Goal: Information Seeking & Learning: Learn about a topic

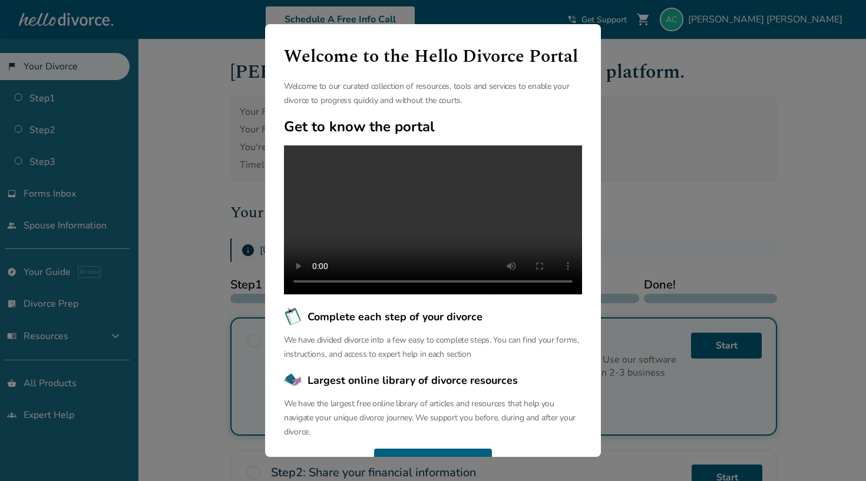
click at [707, 248] on div "Welcome to the Hello Divorce Portal Welcome to our curated collection of resour…" at bounding box center [433, 240] width 866 height 481
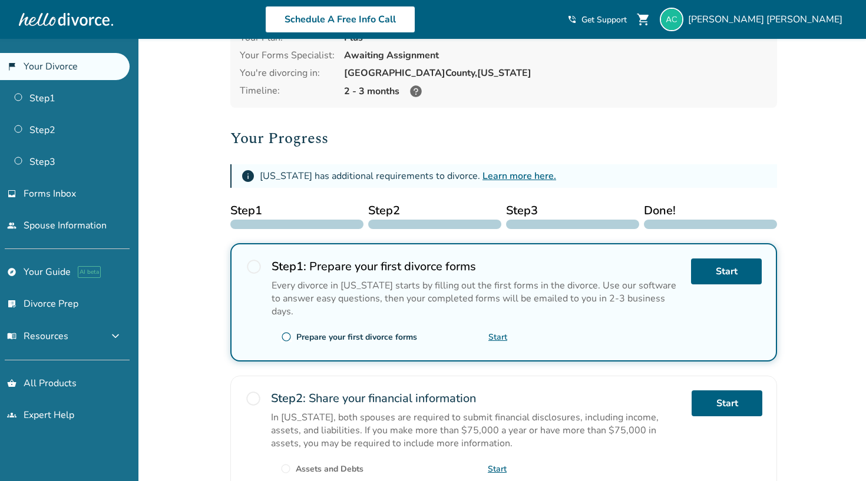
scroll to position [75, 0]
click at [727, 277] on link "Start" at bounding box center [726, 271] width 71 height 26
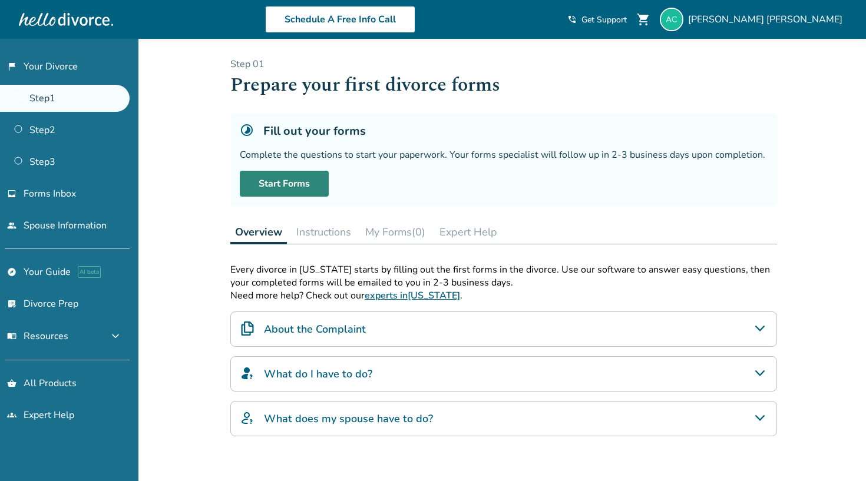
click at [274, 183] on link "Start Forms" at bounding box center [284, 184] width 89 height 26
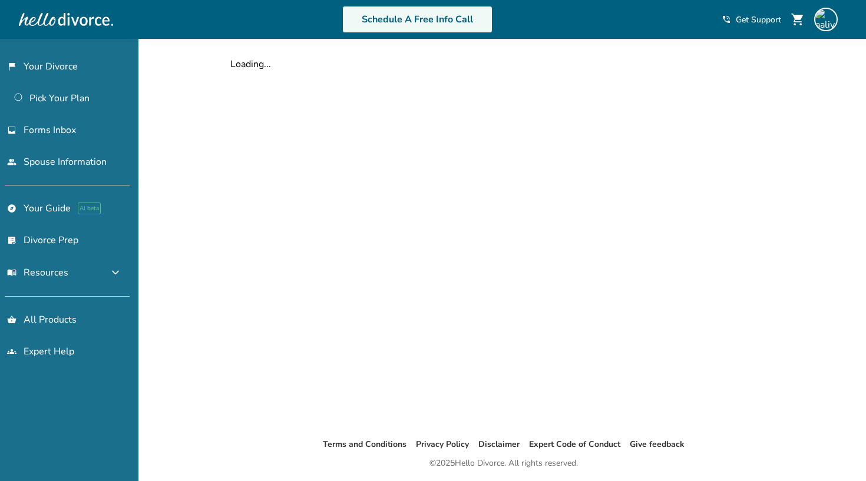
click at [379, 23] on link "Schedule A Free Info Call" at bounding box center [417, 19] width 150 height 27
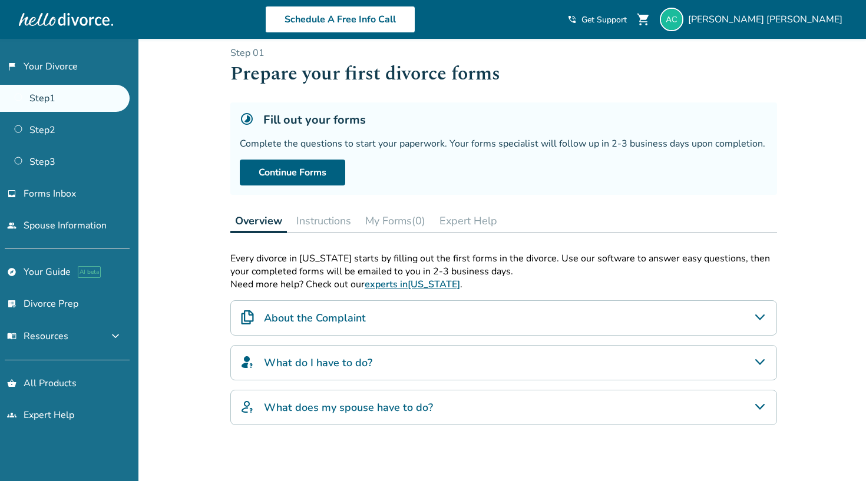
scroll to position [12, 0]
click at [67, 134] on link "Step 2" at bounding box center [65, 130] width 130 height 27
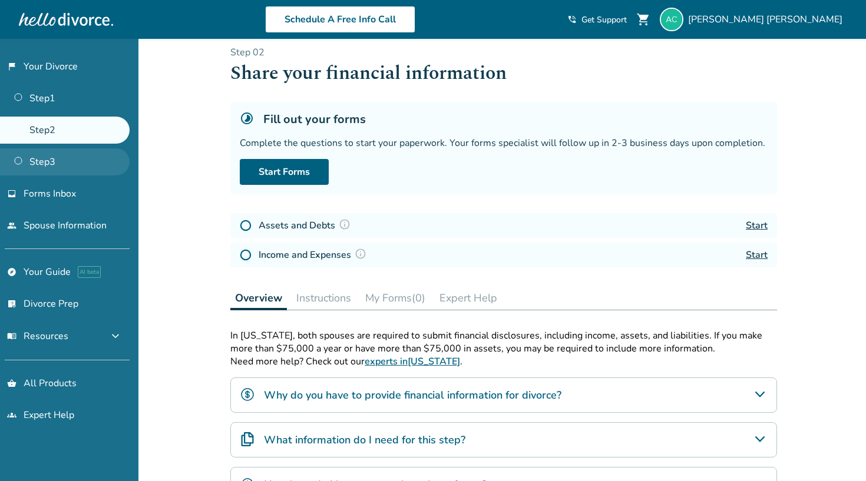
click at [52, 158] on link "Step 3" at bounding box center [65, 161] width 130 height 27
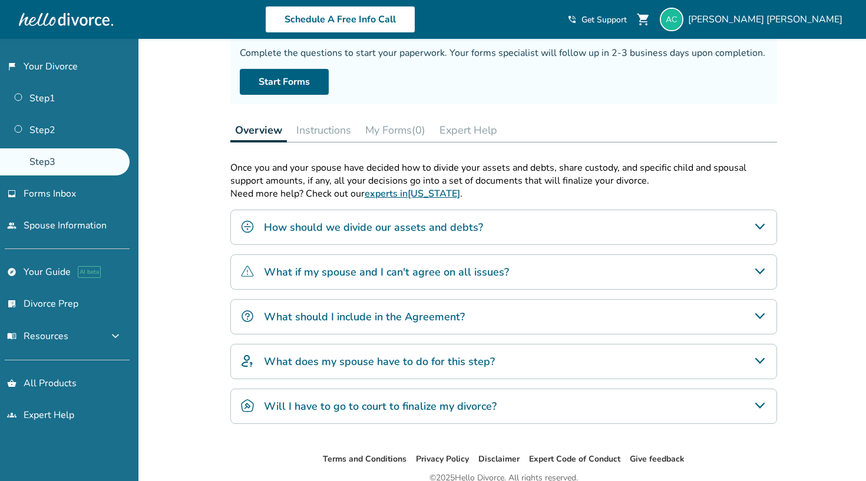
scroll to position [104, 0]
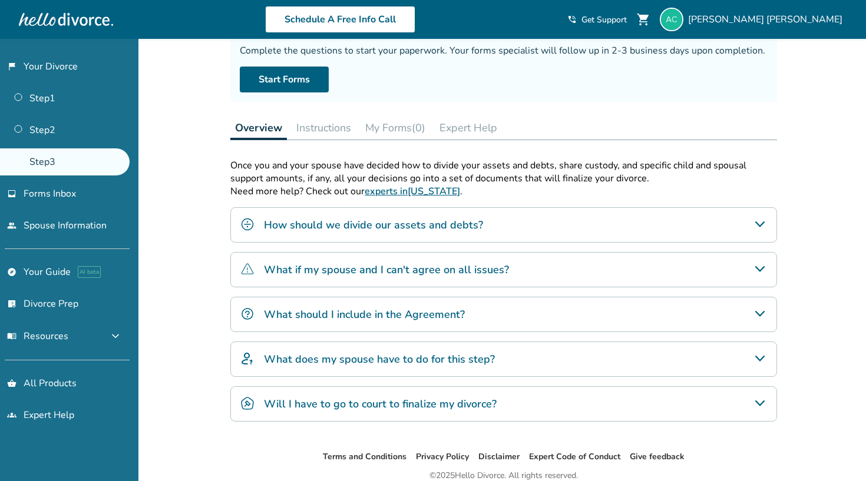
click at [530, 225] on div "How should we divide our assets and debts?" at bounding box center [503, 224] width 546 height 35
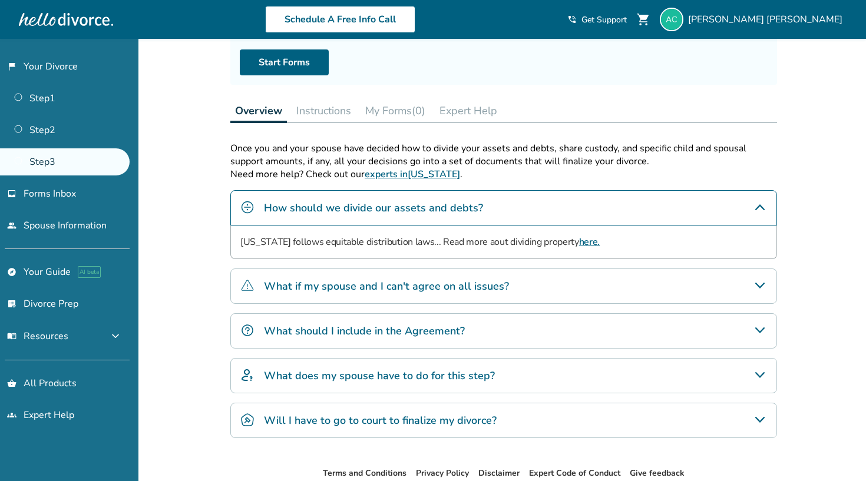
scroll to position [125, 0]
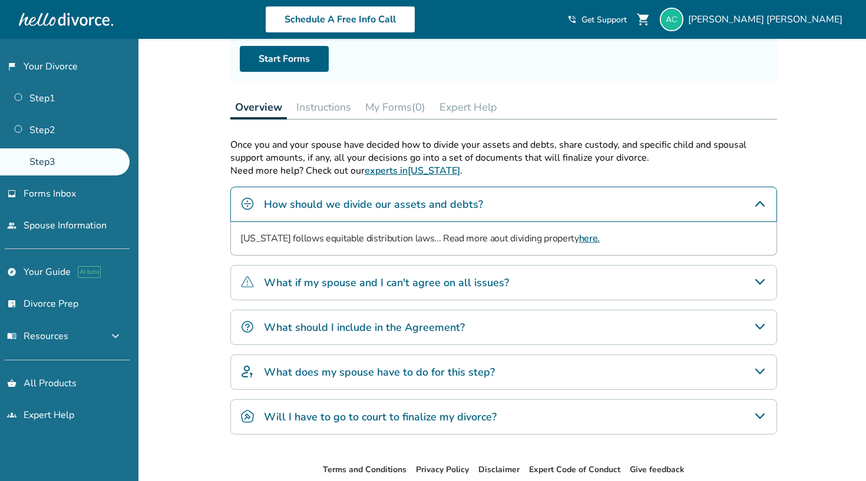
click at [584, 236] on link "here." at bounding box center [589, 238] width 21 height 13
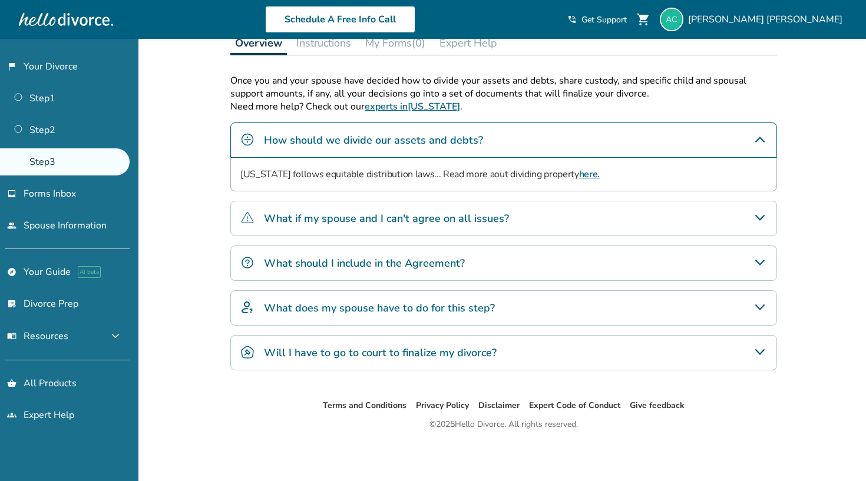
scroll to position [189, 0]
click at [369, 359] on h4 "Will I have to go to court to finalize my divorce?" at bounding box center [380, 352] width 233 height 15
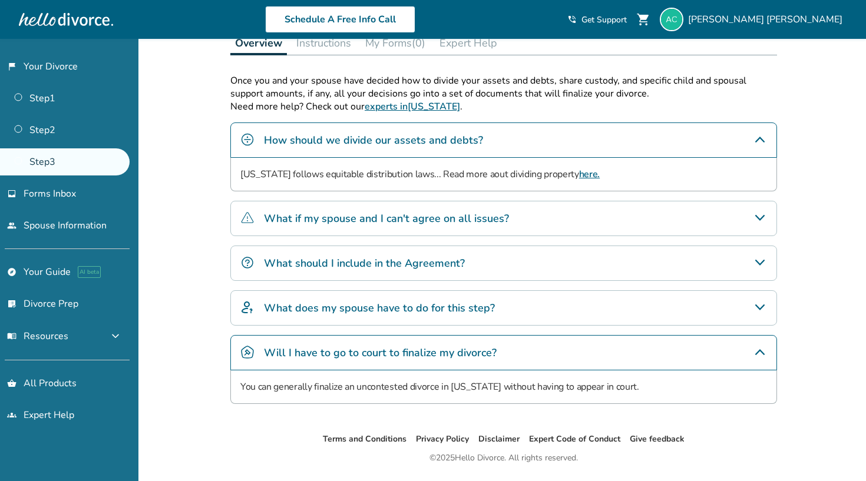
click at [368, 361] on div "Will I have to go to court to finalize my divorce?" at bounding box center [503, 352] width 546 height 35
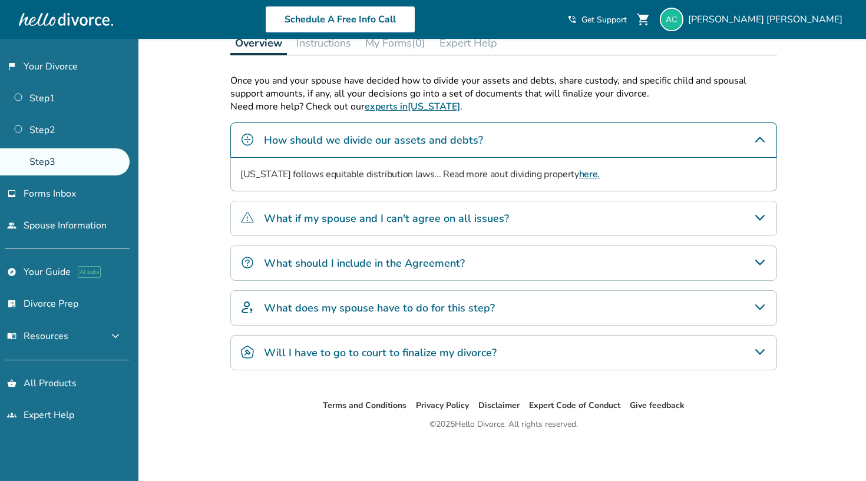
click at [336, 357] on h4 "Will I have to go to court to finalize my divorce?" at bounding box center [380, 352] width 233 height 15
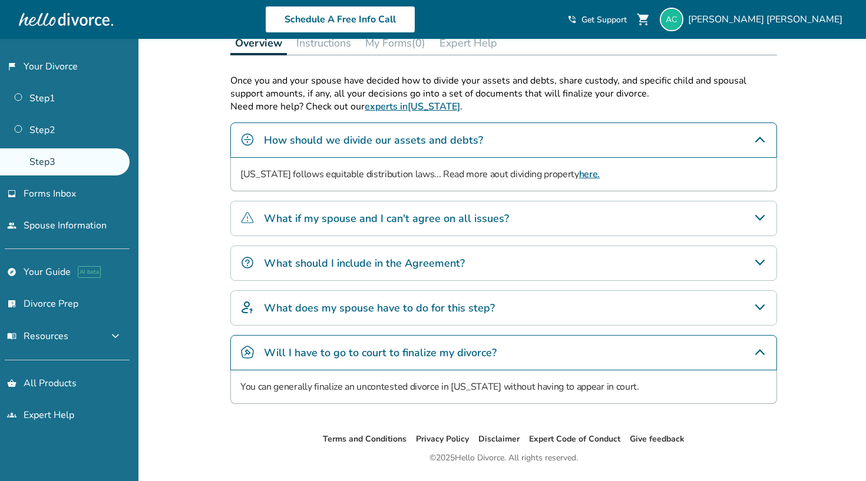
click at [336, 357] on h4 "Will I have to go to court to finalize my divorce?" at bounding box center [380, 352] width 233 height 15
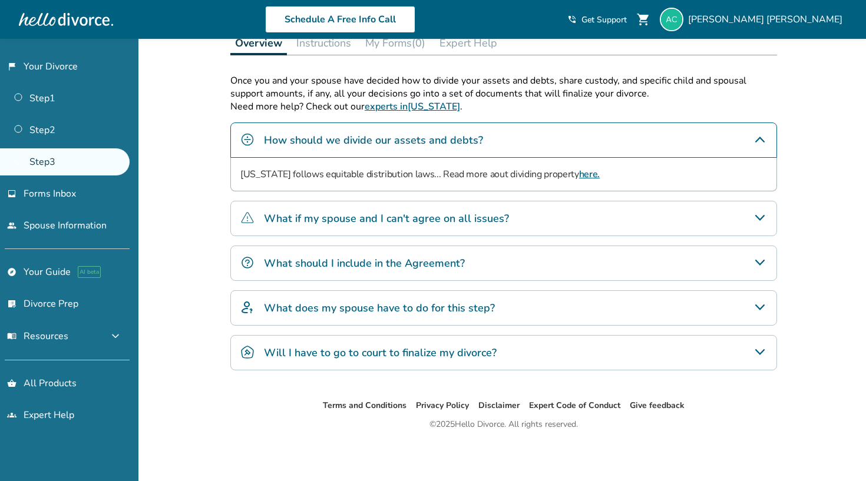
click at [335, 358] on h4 "Will I have to go to court to finalize my divorce?" at bounding box center [380, 352] width 233 height 15
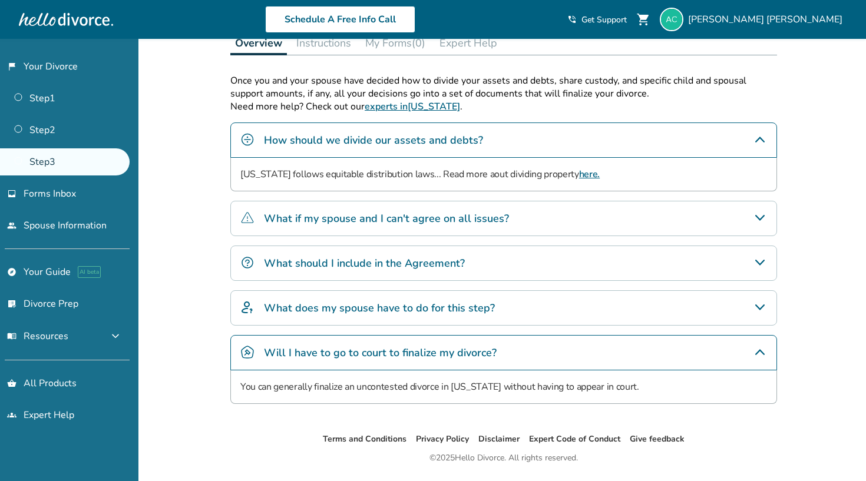
click at [335, 358] on h4 "Will I have to go to court to finalize my divorce?" at bounding box center [380, 352] width 233 height 15
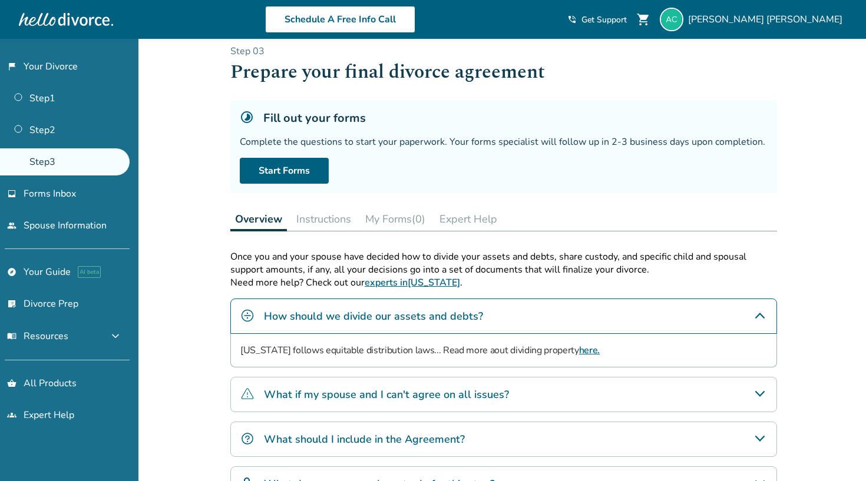
scroll to position [0, 0]
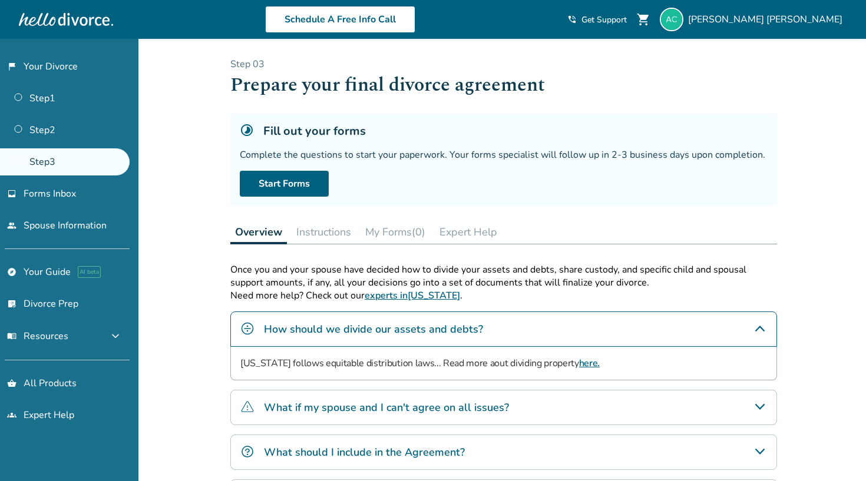
click at [323, 233] on button "Instructions" at bounding box center [323, 232] width 64 height 24
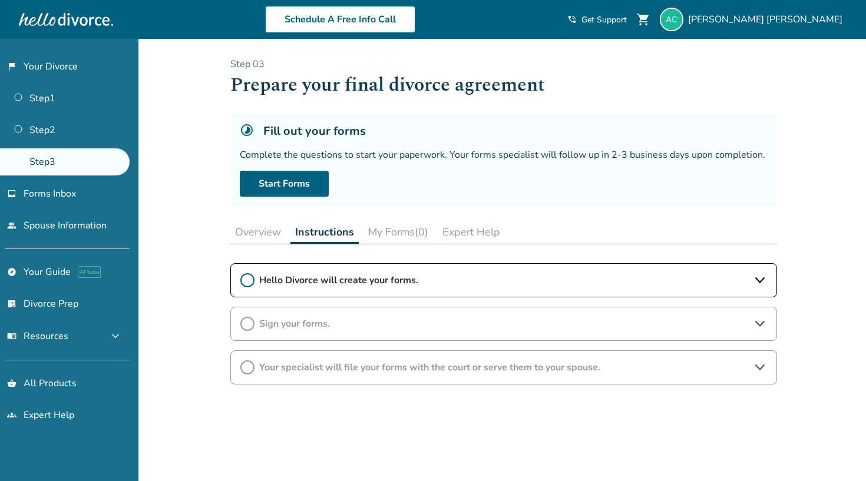
click at [395, 247] on div "Step 0 3 Prepare your final divorce agreement Fill out your forms Complete the …" at bounding box center [503, 293] width 546 height 470
click at [396, 230] on button "My Forms (0)" at bounding box center [397, 232] width 69 height 24
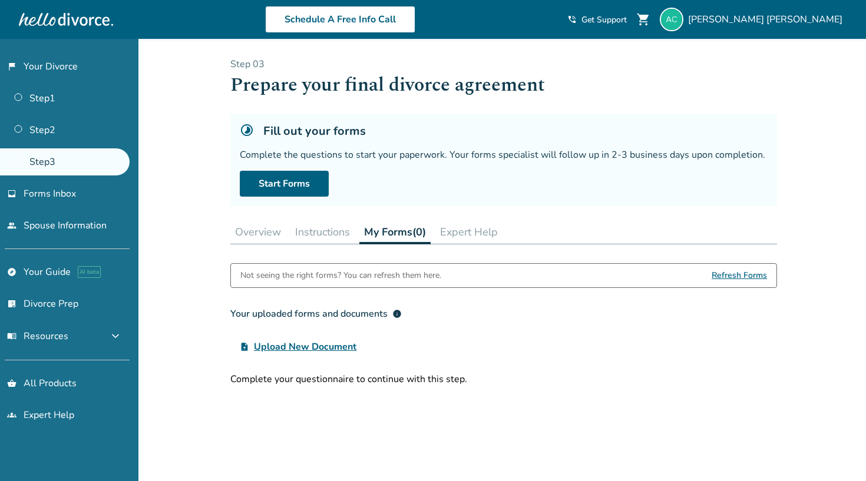
click at [268, 241] on button "Overview" at bounding box center [257, 232] width 55 height 24
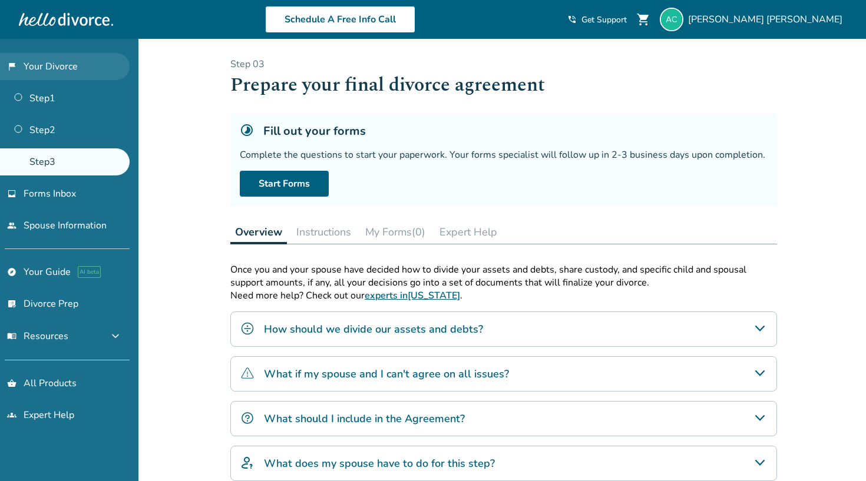
click at [32, 59] on link "flag_2 Your Divorce" at bounding box center [65, 66] width 130 height 27
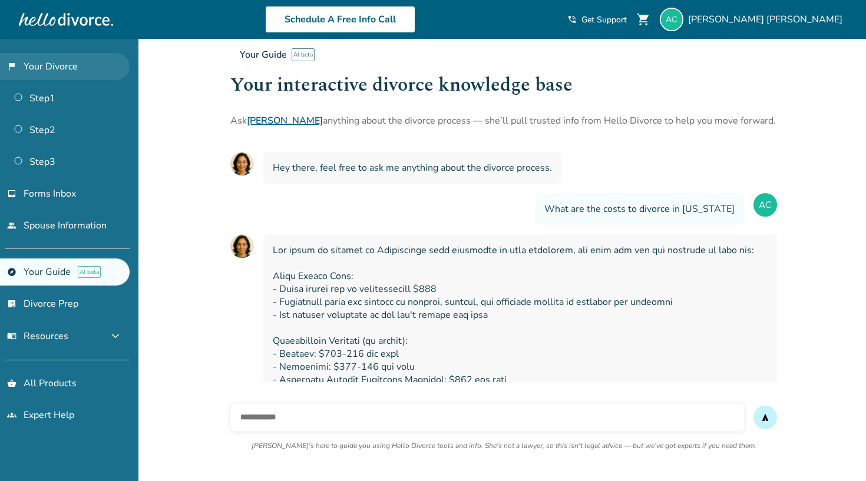
click at [42, 78] on link "flag_2 Your Divorce" at bounding box center [65, 66] width 130 height 27
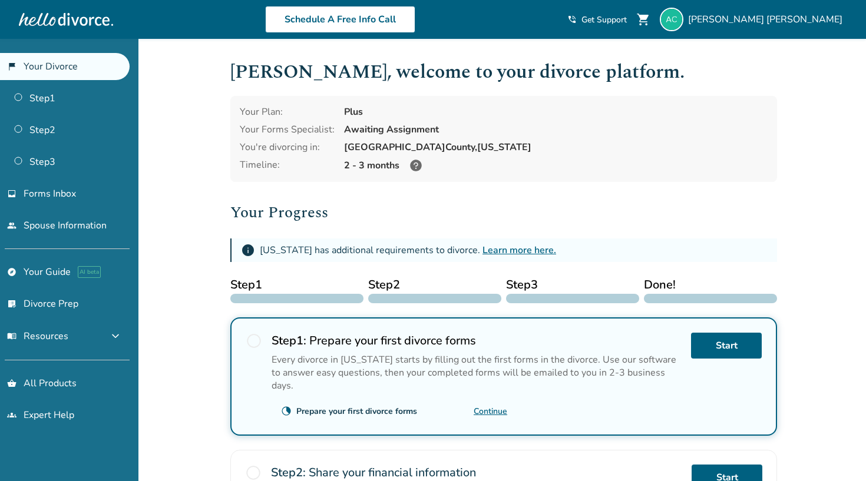
click at [488, 239] on div "info [US_STATE] has additional requirements to divorce. Learn more here." at bounding box center [503, 250] width 546 height 24
click at [494, 249] on link "Learn more here." at bounding box center [519, 250] width 74 height 13
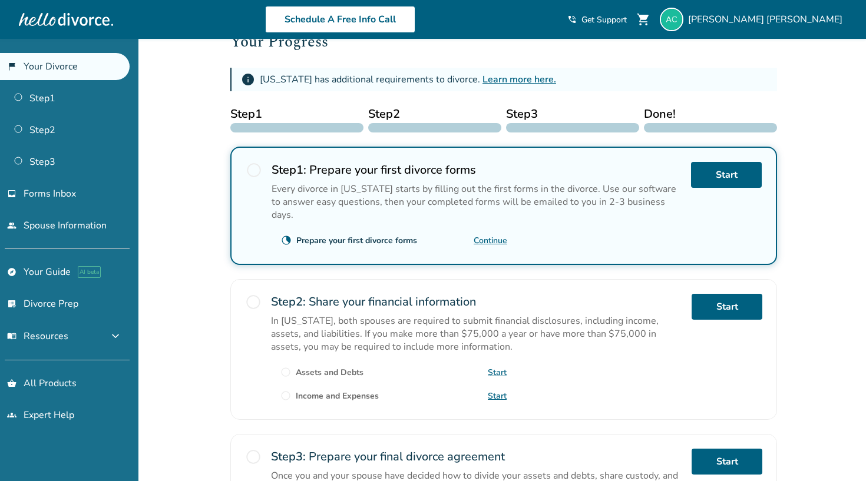
scroll to position [173, 0]
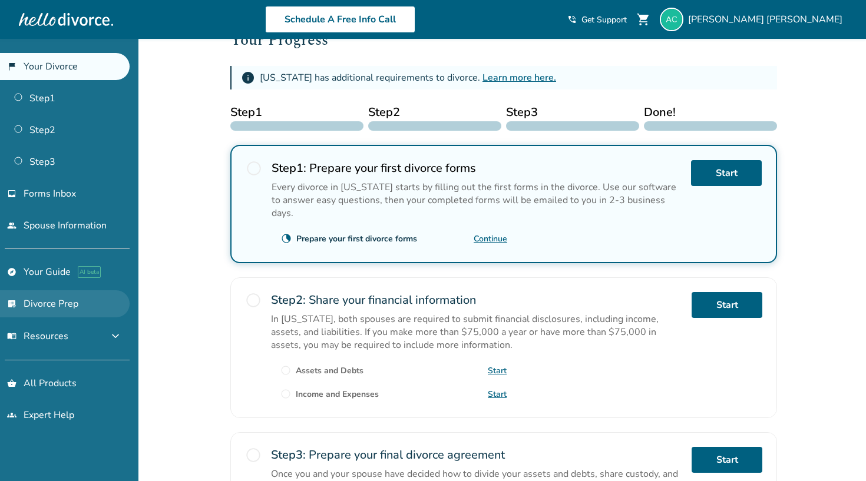
click at [82, 305] on link "list_alt_check Divorce Prep" at bounding box center [65, 303] width 130 height 27
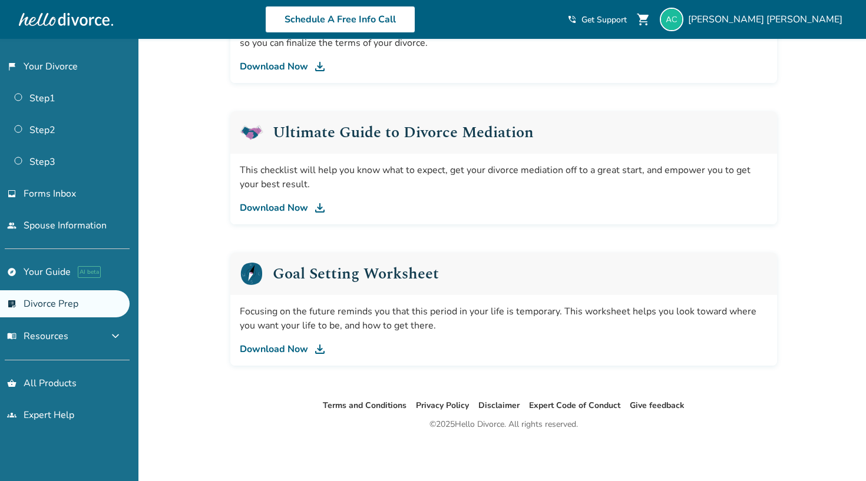
scroll to position [654, 0]
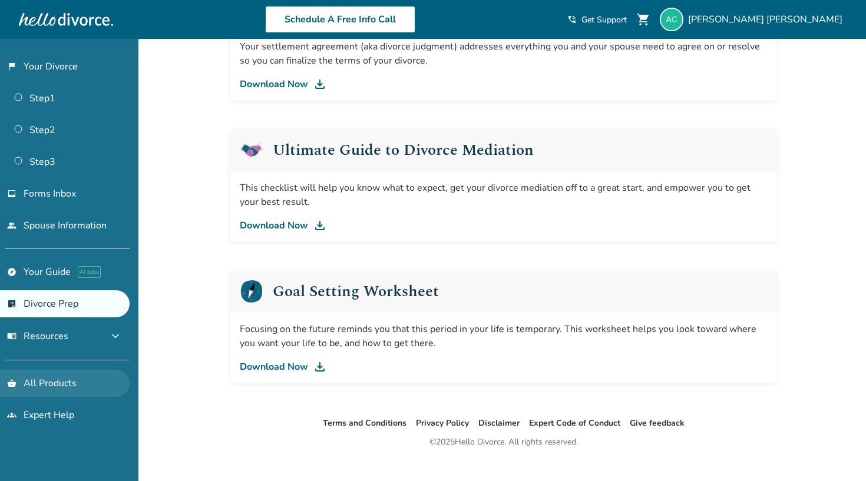
click at [69, 383] on link "shopping_basket All Products" at bounding box center [65, 383] width 130 height 27
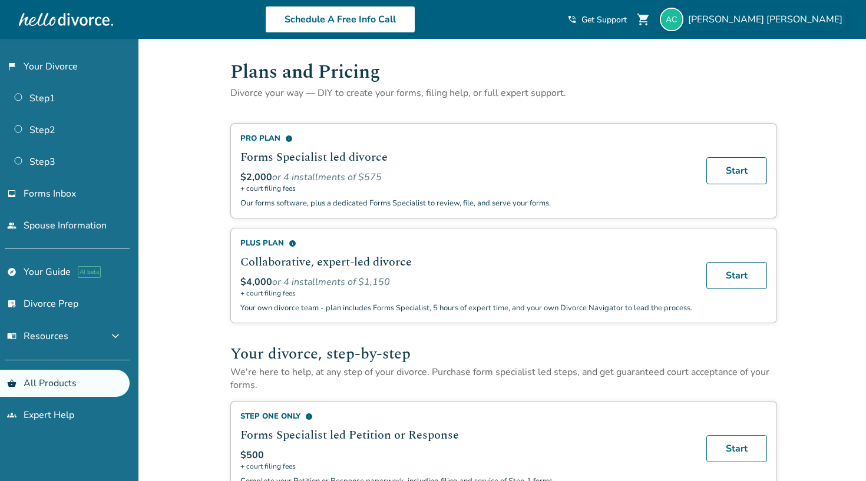
click at [683, 14] on img at bounding box center [671, 20] width 24 height 24
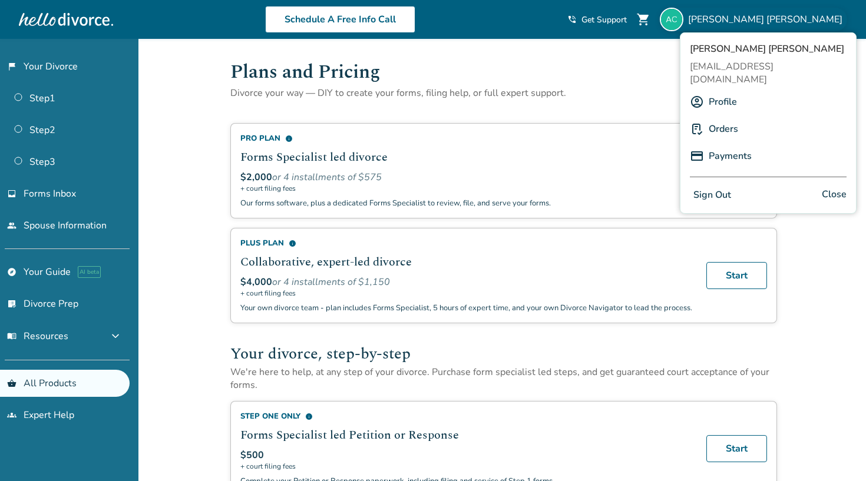
click at [683, 14] on img at bounding box center [671, 20] width 24 height 24
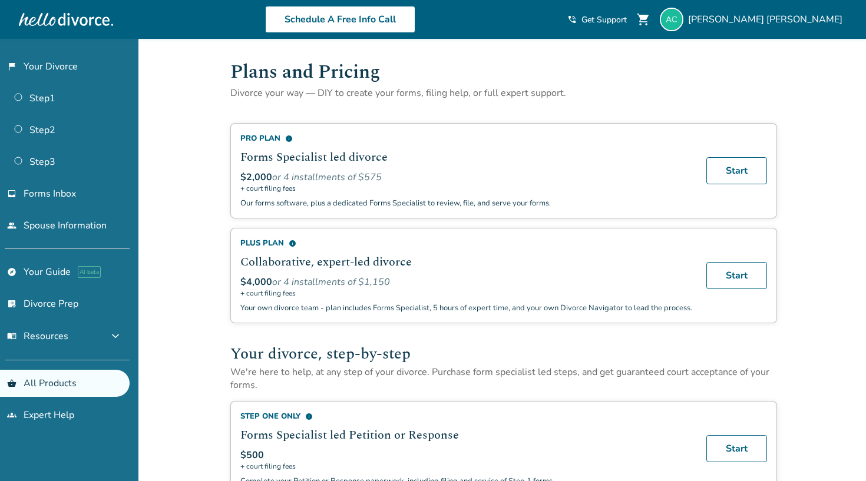
click at [683, 19] on img at bounding box center [671, 20] width 24 height 24
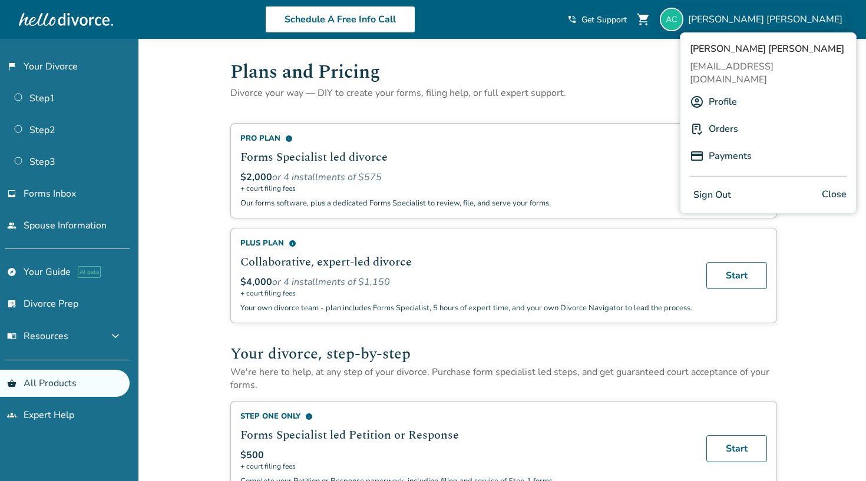
click at [722, 120] on link "Orders" at bounding box center [722, 129] width 29 height 22
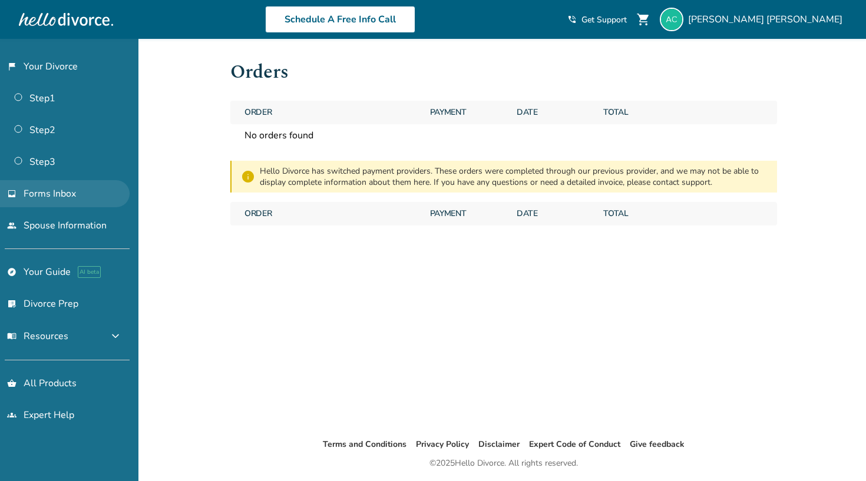
click at [38, 195] on span "Forms Inbox" at bounding box center [50, 193] width 52 height 13
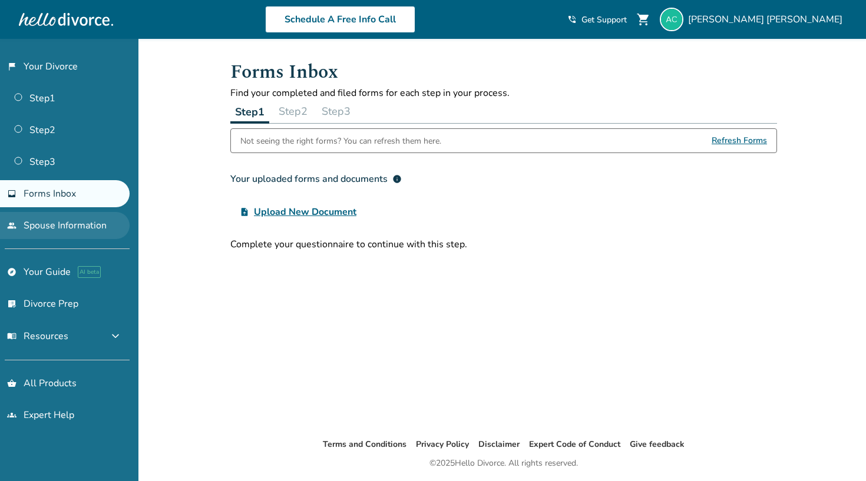
click at [41, 233] on link "people Spouse Information" at bounding box center [65, 225] width 130 height 27
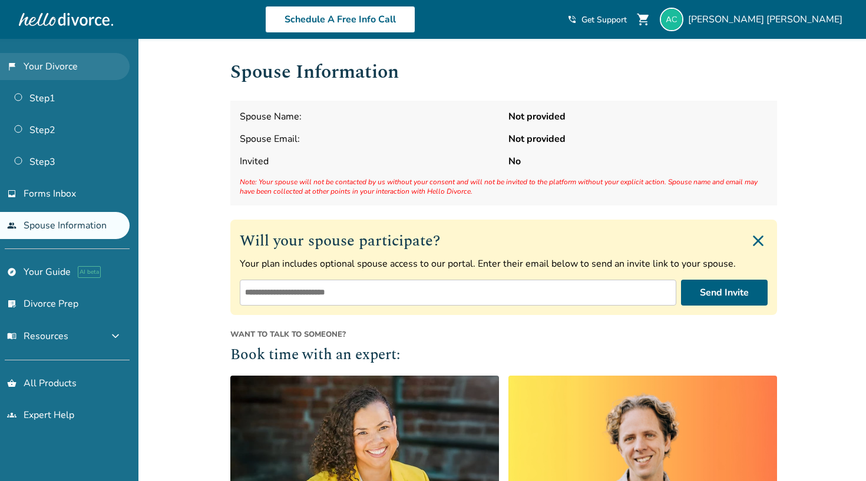
click at [63, 72] on link "flag_2 Your Divorce" at bounding box center [65, 66] width 130 height 27
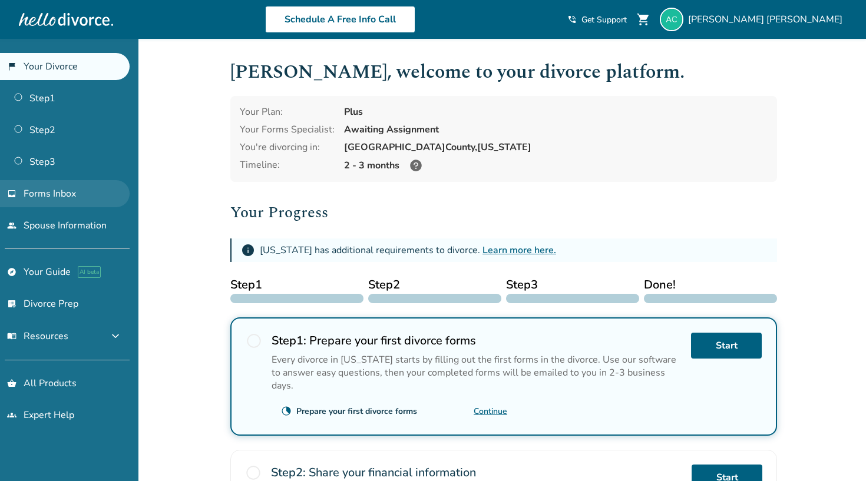
click at [49, 184] on link "inbox Forms Inbox" at bounding box center [65, 193] width 130 height 27
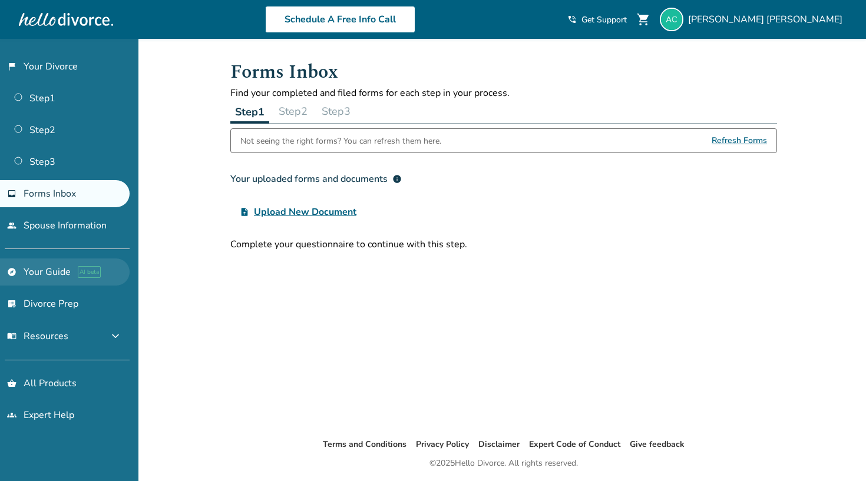
click at [48, 274] on link "explore Your Guide AI beta" at bounding box center [65, 271] width 130 height 27
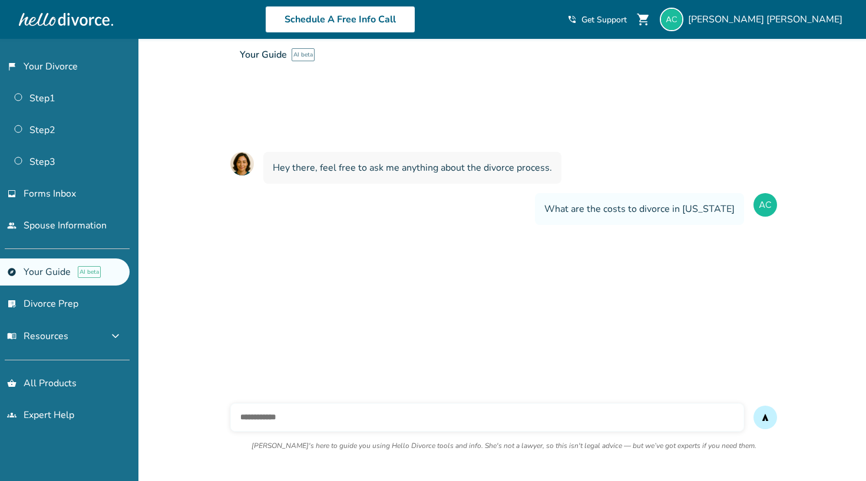
scroll to position [237, 0]
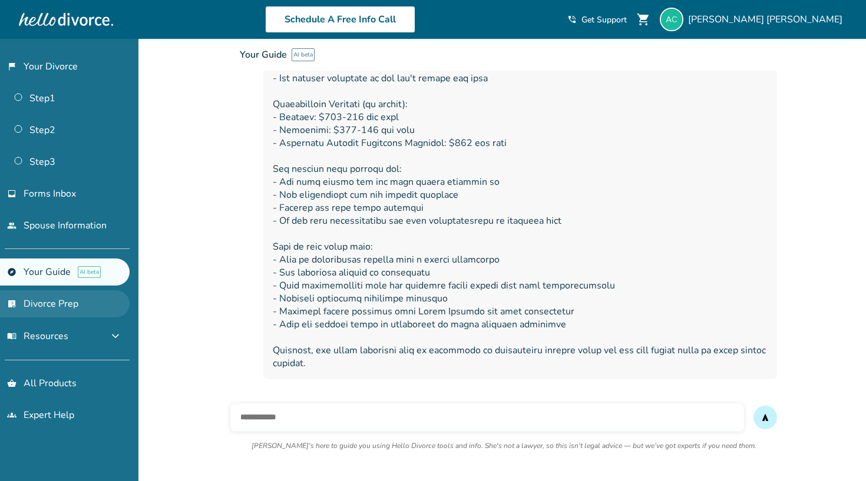
click at [49, 300] on link "list_alt_check Divorce Prep" at bounding box center [65, 303] width 130 height 27
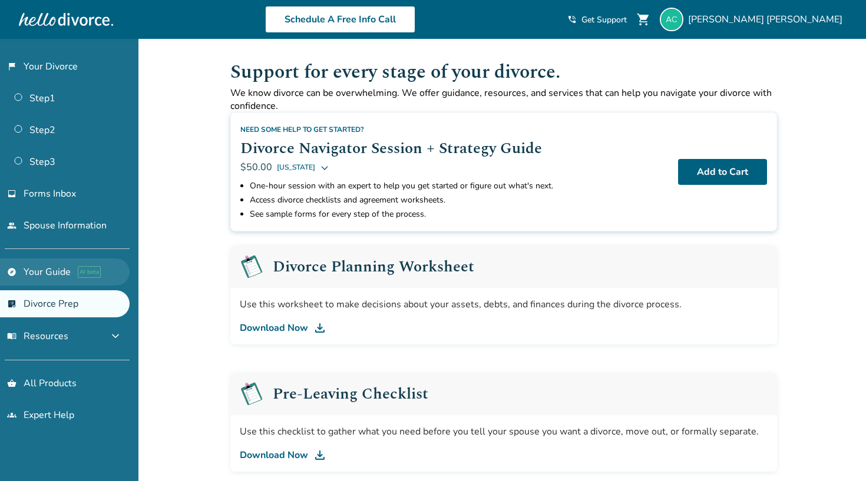
click at [57, 284] on link "explore Your Guide AI beta" at bounding box center [65, 271] width 130 height 27
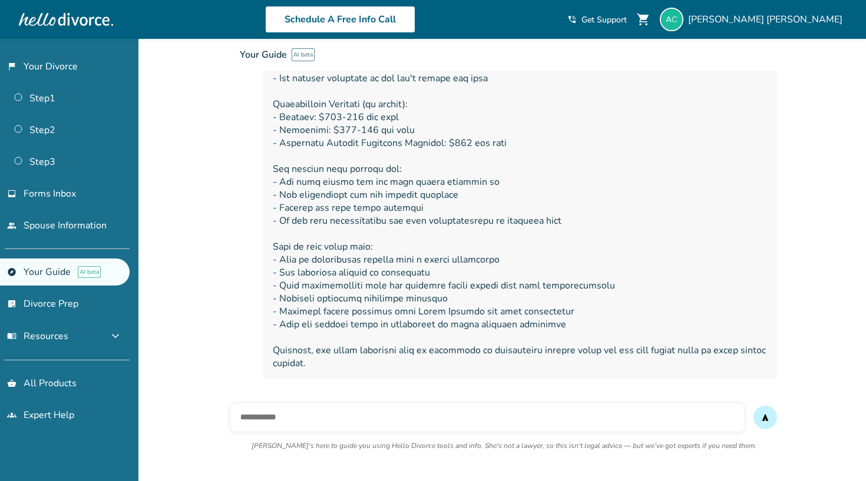
scroll to position [237, 0]
click at [744, 415] on form "send" at bounding box center [503, 417] width 546 height 28
click at [825, 328] on div "Added to cart Your Guide AI beta Your interactive divorce knowledge base Ask Ha…" at bounding box center [433, 141] width 866 height 679
click at [820, 261] on div "Added to cart Your Guide AI beta Your interactive divorce knowledge base Ask Ha…" at bounding box center [433, 141] width 866 height 679
click at [801, 278] on div "Added to cart Your Guide AI beta Your interactive divorce knowledge base Ask Ha…" at bounding box center [433, 141] width 866 height 679
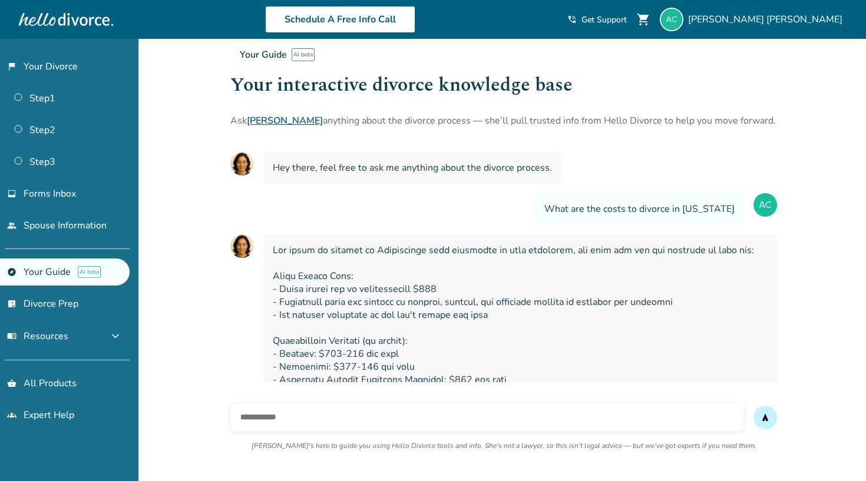
scroll to position [0, 0]
click at [64, 274] on link "explore Your Guide AI beta" at bounding box center [65, 271] width 130 height 27
click at [56, 307] on link "list_alt_check Divorce Prep" at bounding box center [65, 303] width 130 height 27
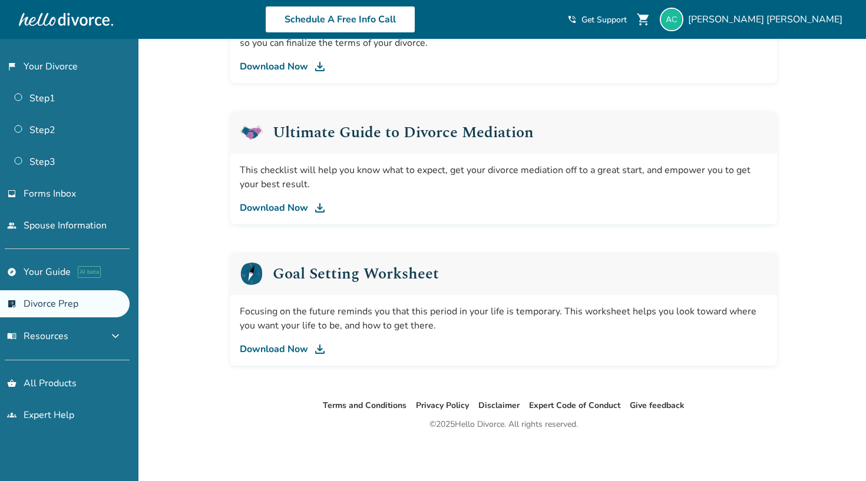
scroll to position [671, 0]
click at [290, 207] on link "Download Now" at bounding box center [504, 208] width 528 height 14
click at [286, 348] on link "Download Now" at bounding box center [504, 349] width 528 height 14
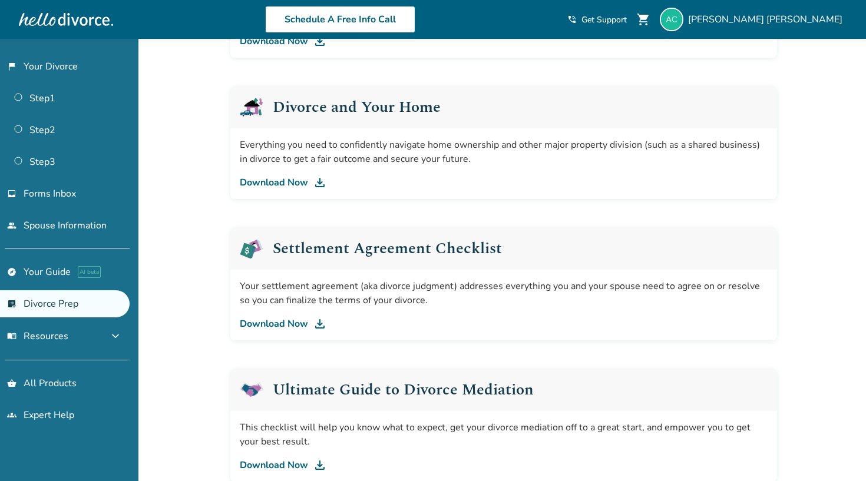
scroll to position [402, 0]
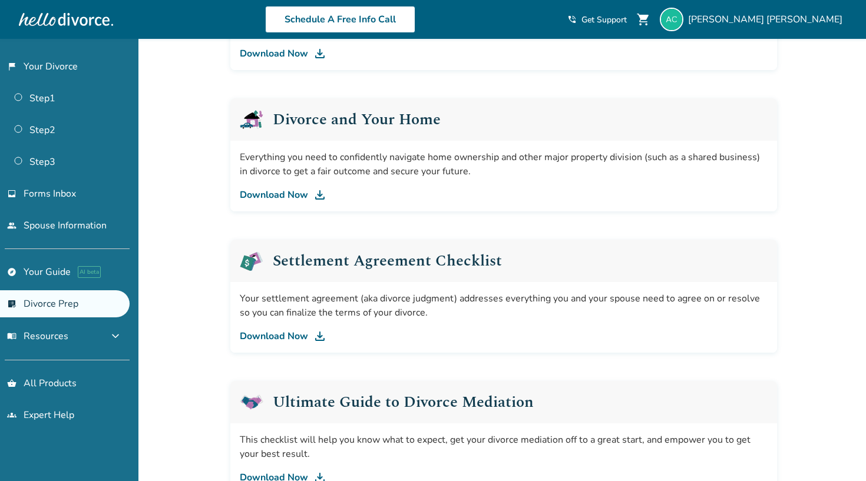
click at [283, 335] on link "Download Now" at bounding box center [504, 336] width 528 height 14
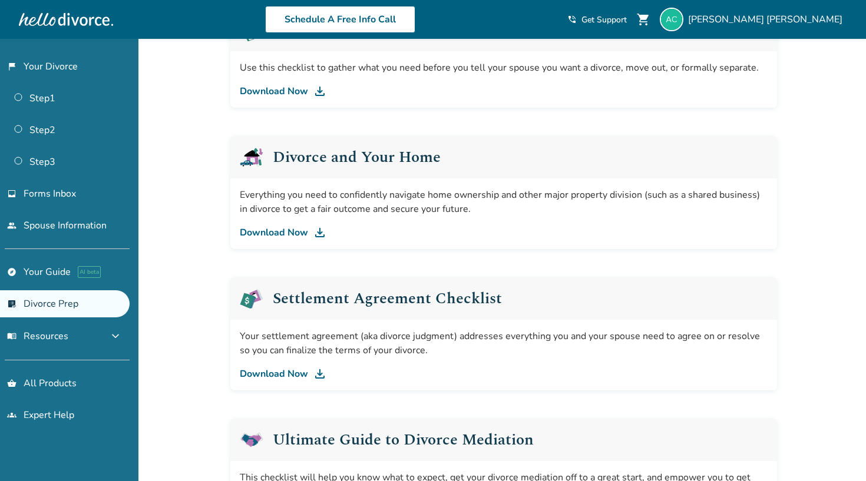
scroll to position [354, 0]
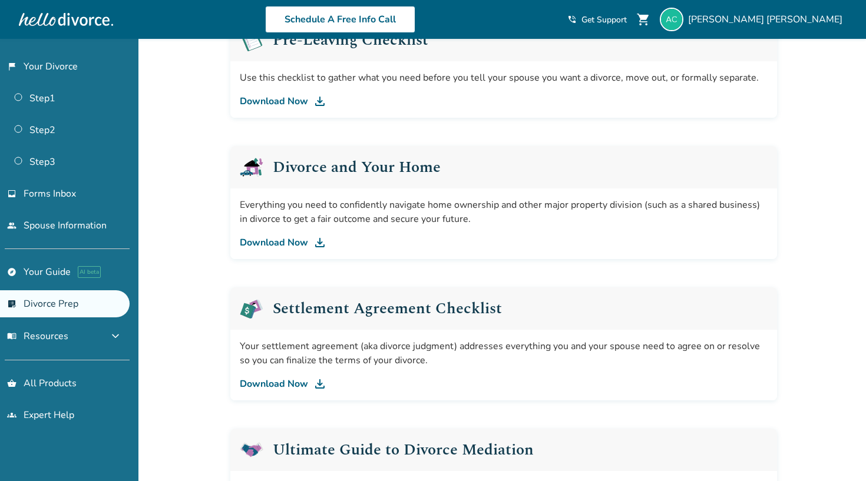
click at [287, 241] on link "Download Now" at bounding box center [504, 243] width 528 height 14
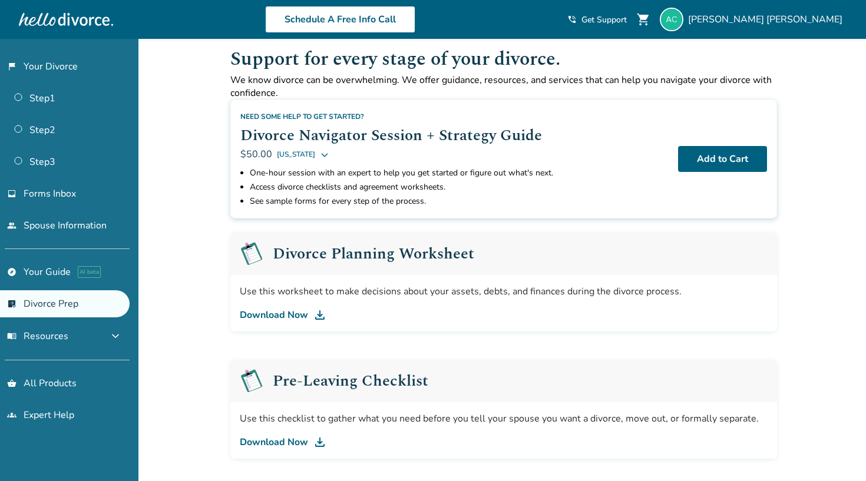
scroll to position [1, 0]
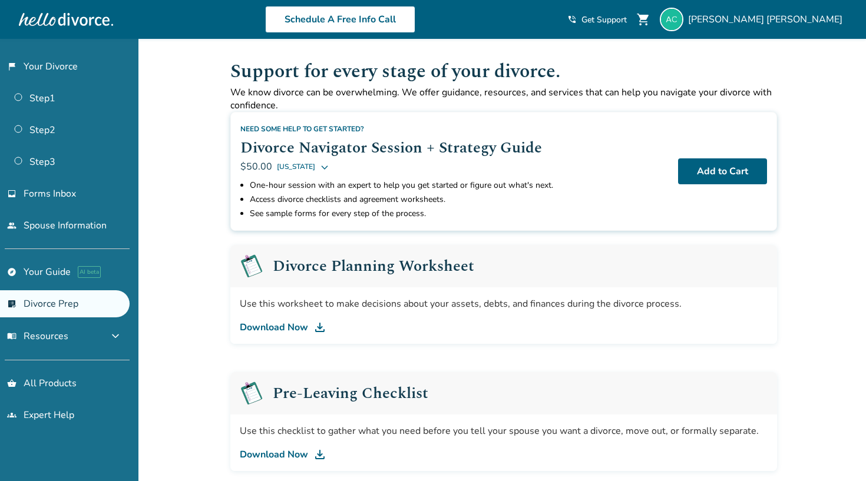
click at [289, 328] on link "Download Now" at bounding box center [504, 327] width 528 height 14
click at [75, 330] on button "menu_book Resources expand_more" at bounding box center [65, 336] width 130 height 28
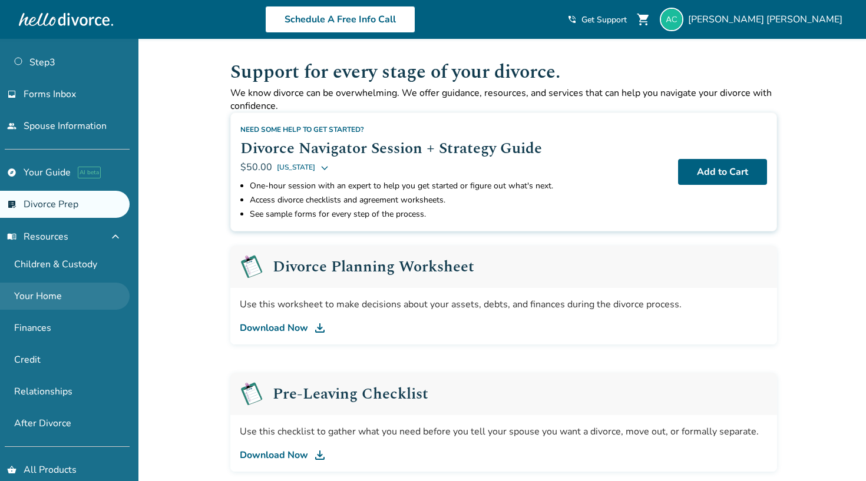
scroll to position [113, 0]
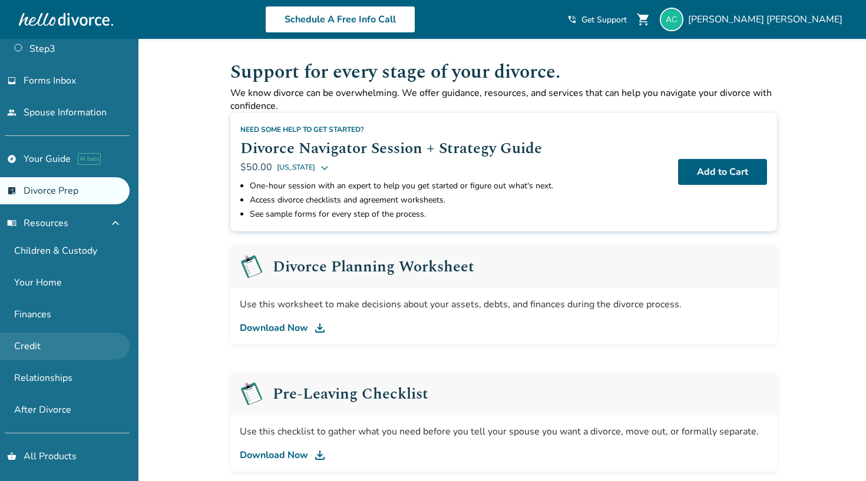
click at [32, 346] on link "Credit" at bounding box center [65, 346] width 130 height 27
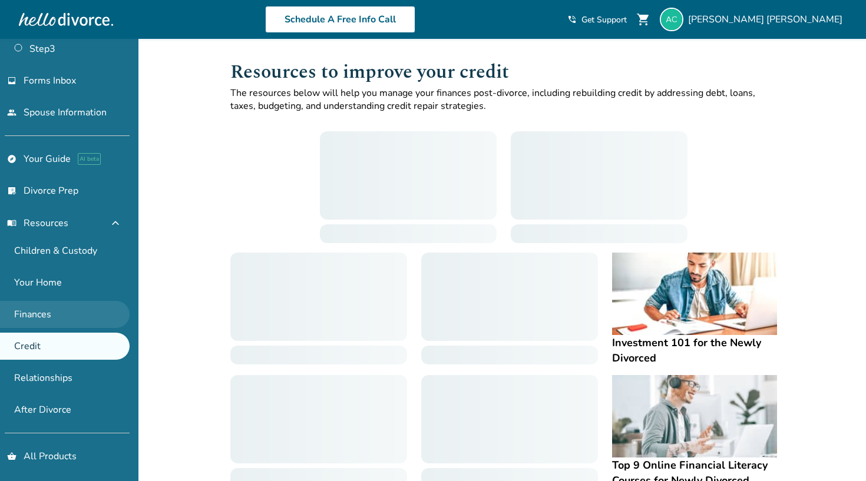
click at [38, 325] on link "Finances" at bounding box center [65, 314] width 130 height 27
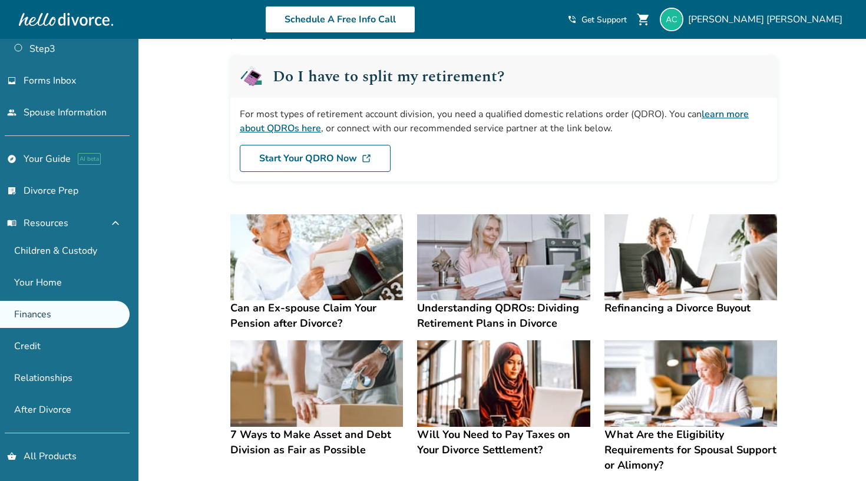
scroll to position [75, 0]
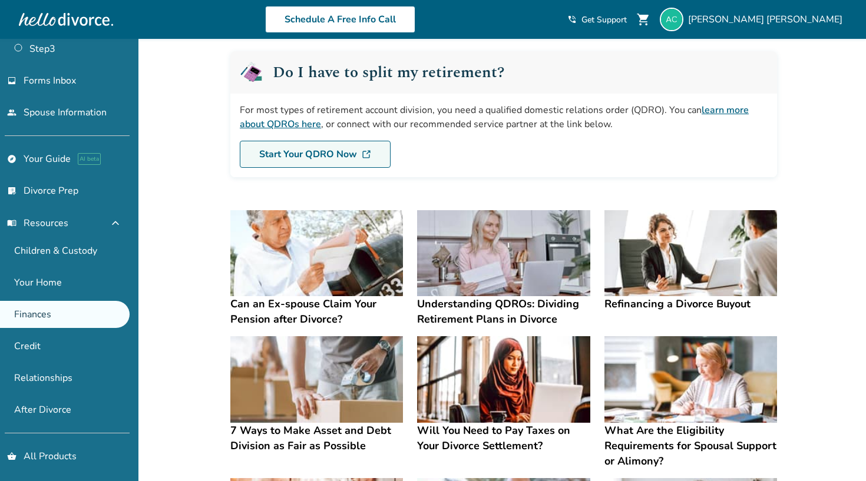
click at [302, 154] on link "Start Your QDRO Now" at bounding box center [315, 154] width 151 height 27
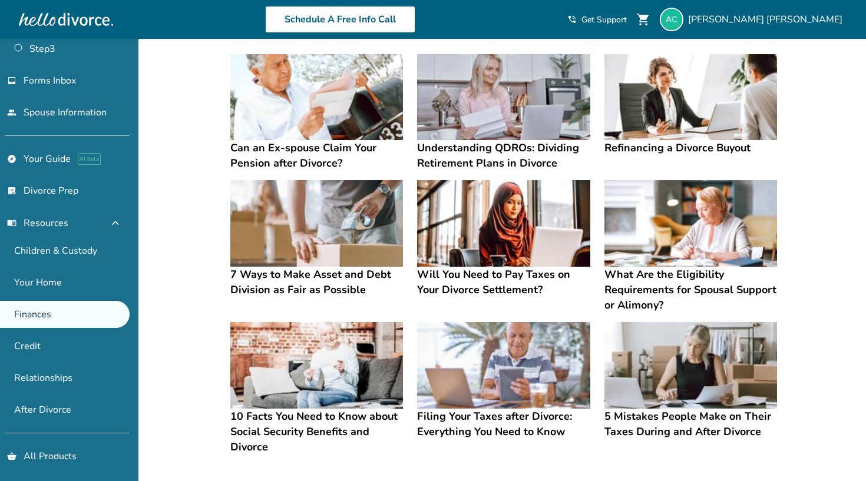
scroll to position [228, 0]
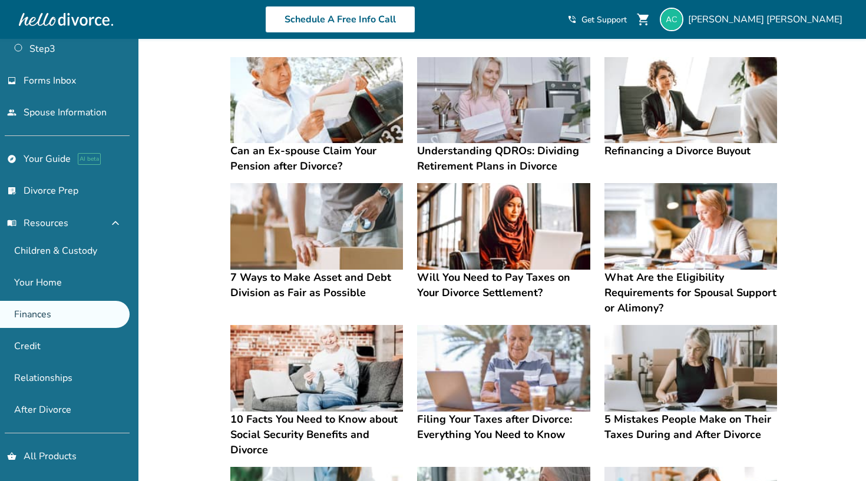
click at [507, 168] on h4 "Understanding QDROs: Dividing Retirement Plans in Divorce" at bounding box center [503, 158] width 173 height 31
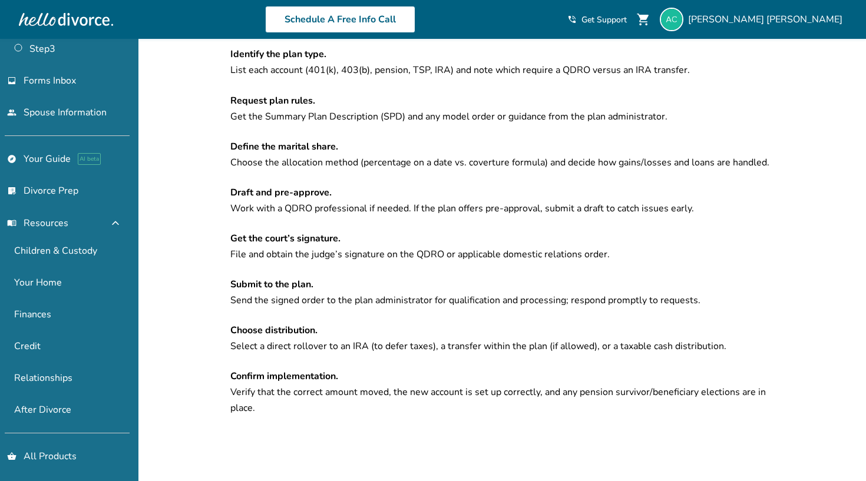
scroll to position [2668, 0]
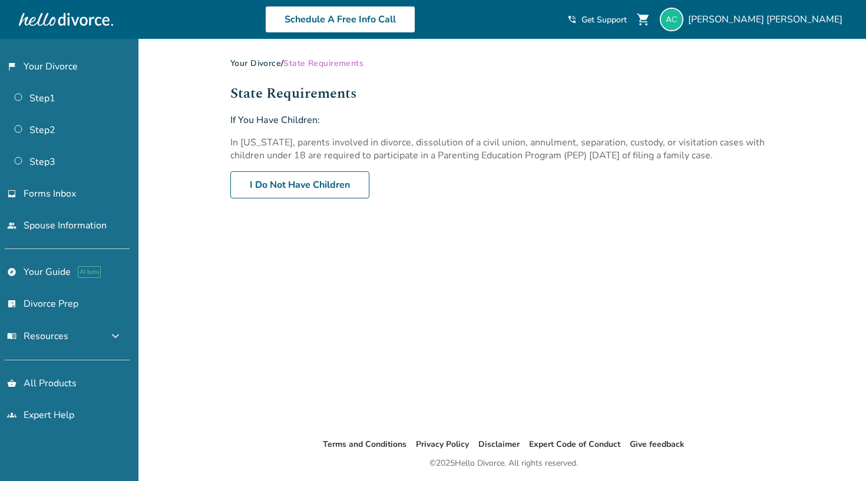
click at [419, 246] on div "Your Divorce / State Requirements State Requirements If You Have Children: In C…" at bounding box center [503, 238] width 565 height 399
click at [463, 281] on div "Your Divorce / State Requirements State Requirements If You Have Children: In C…" at bounding box center [503, 238] width 565 height 399
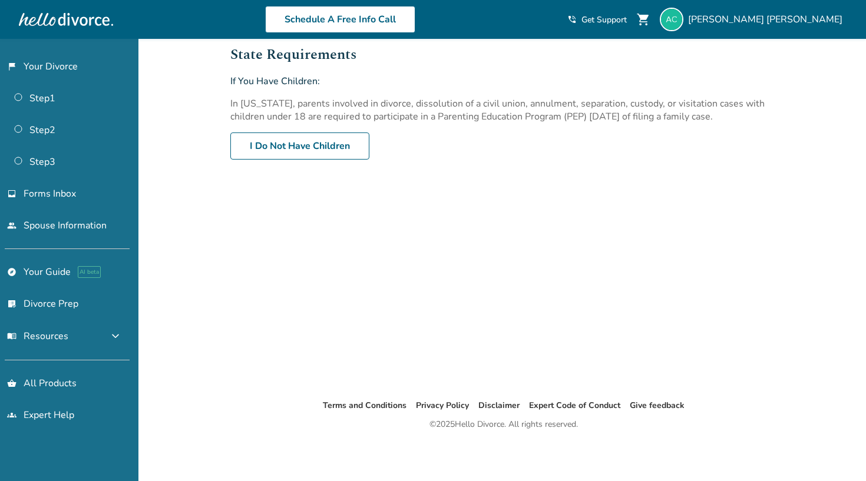
scroll to position [39, 0]
click at [68, 230] on link "people Spouse Information" at bounding box center [65, 225] width 130 height 27
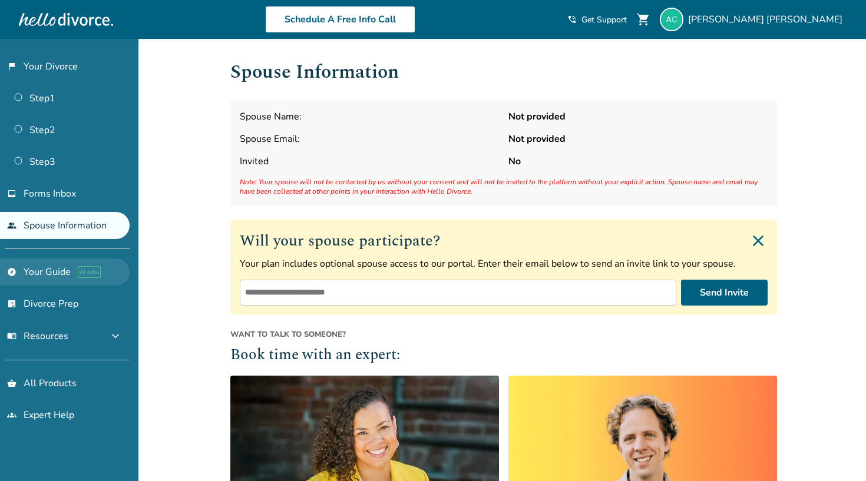
click at [38, 266] on link "explore Your Guide AI beta" at bounding box center [65, 271] width 130 height 27
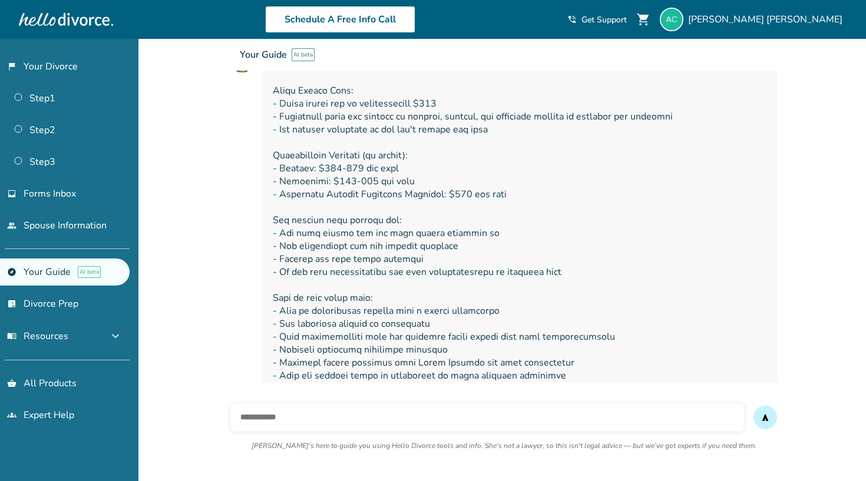
scroll to position [201, 0]
